Goal: Transaction & Acquisition: Purchase product/service

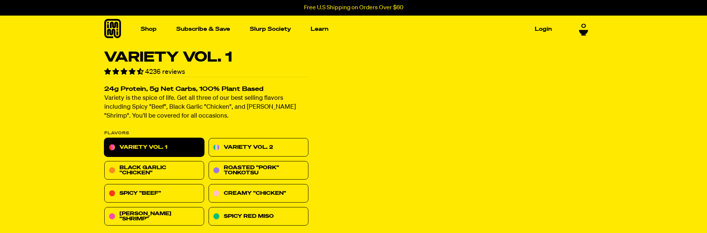
click at [583, 30] on icon at bounding box center [583, 32] width 9 height 4
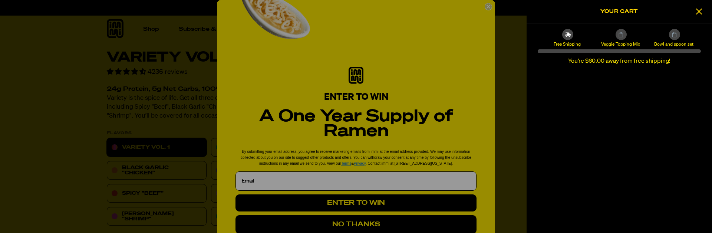
click at [485, 6] on div at bounding box center [356, 116] width 712 height 233
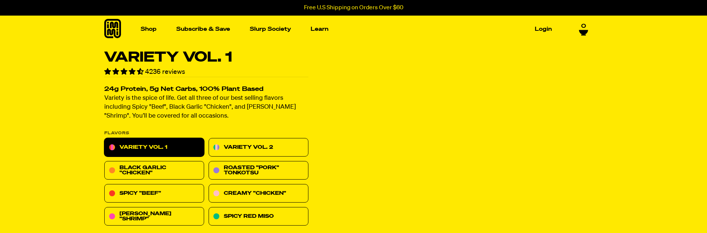
click at [582, 28] on span "0" at bounding box center [583, 26] width 5 height 7
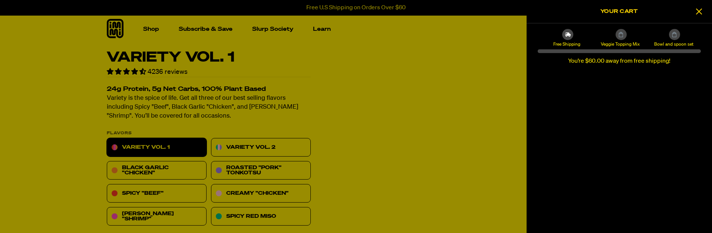
click at [470, 60] on div at bounding box center [356, 116] width 712 height 233
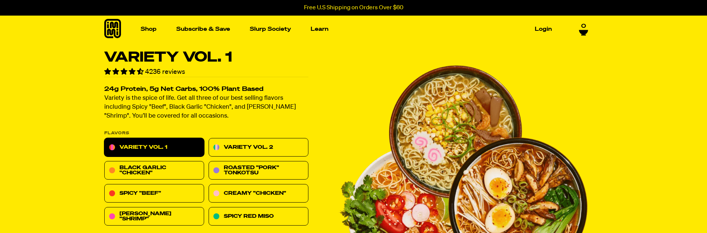
click at [586, 26] on link "0" at bounding box center [583, 27] width 9 height 13
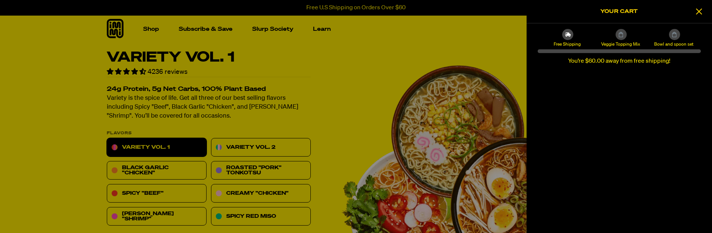
click at [316, 172] on div at bounding box center [356, 116] width 712 height 233
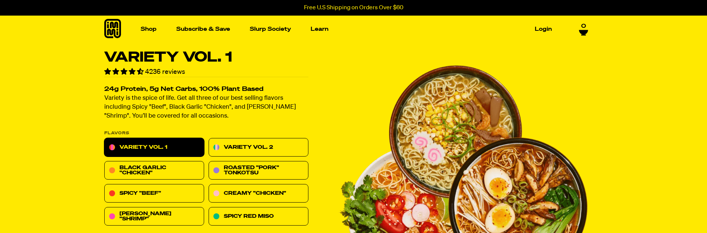
click at [580, 29] on link "0" at bounding box center [583, 28] width 9 height 13
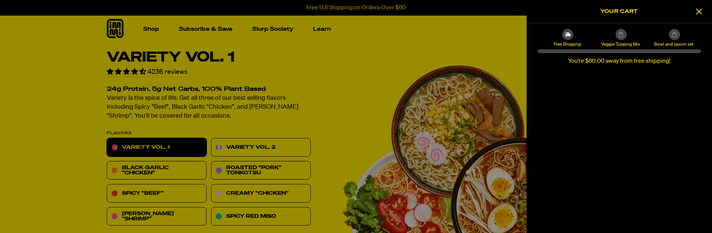
click at [403, 89] on div at bounding box center [356, 116] width 712 height 233
